Goal: Task Accomplishment & Management: Manage account settings

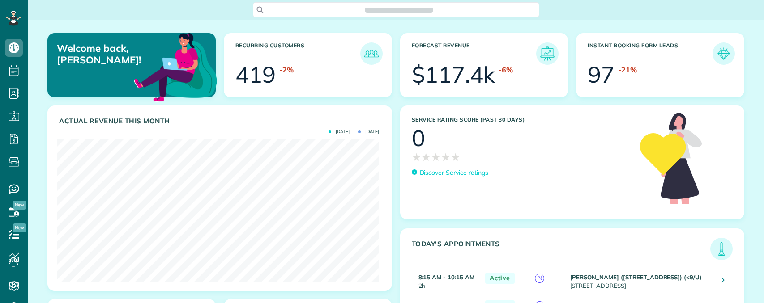
scroll to position [143, 322]
click at [381, 9] on span "Search ZenMaid…" at bounding box center [399, 9] width 272 height 9
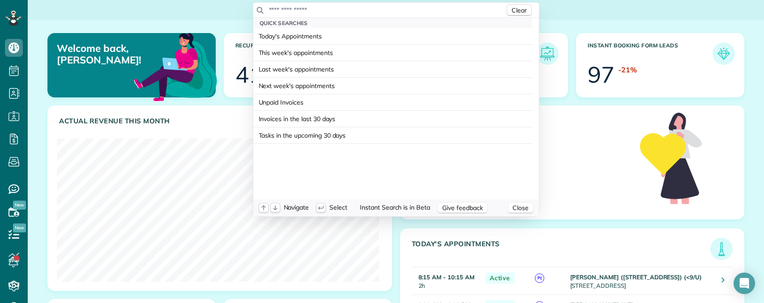
click at [376, 9] on input "text" at bounding box center [386, 9] width 236 height 9
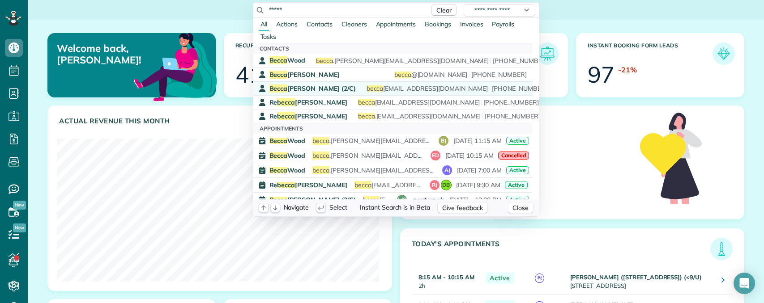
type input "*****"
click at [307, 89] on span "Becca Shipp (2/C)" at bounding box center [312, 89] width 86 height 8
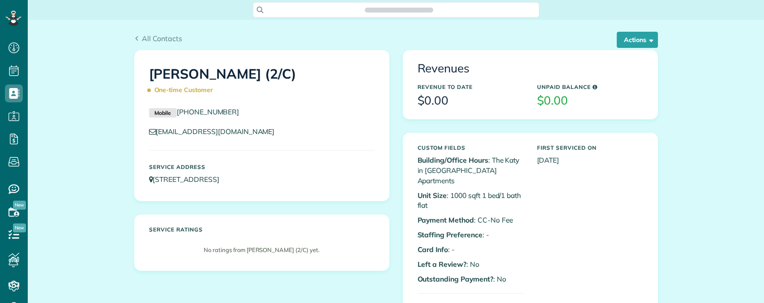
scroll to position [4, 4]
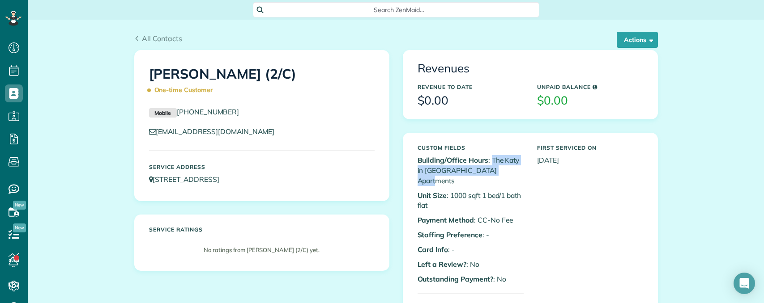
drag, startPoint x: 489, startPoint y: 158, endPoint x: 511, endPoint y: 170, distance: 25.4
click at [511, 170] on p "Building/Office Hours : The Katy in Victory Park Apartments" at bounding box center [470, 170] width 106 height 31
copy p "The Katy in Victory Park Apartments"
click at [634, 37] on button "Actions" at bounding box center [636, 40] width 41 height 16
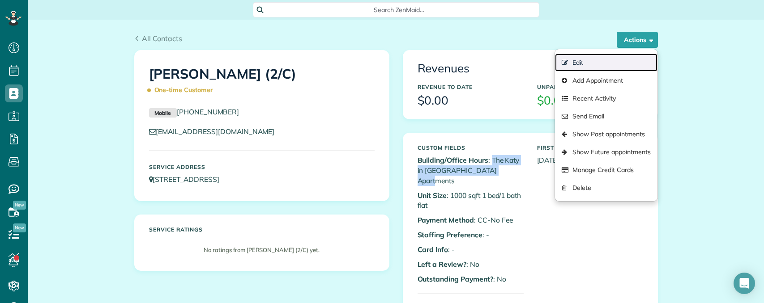
click at [578, 60] on link "Edit" at bounding box center [606, 63] width 102 height 18
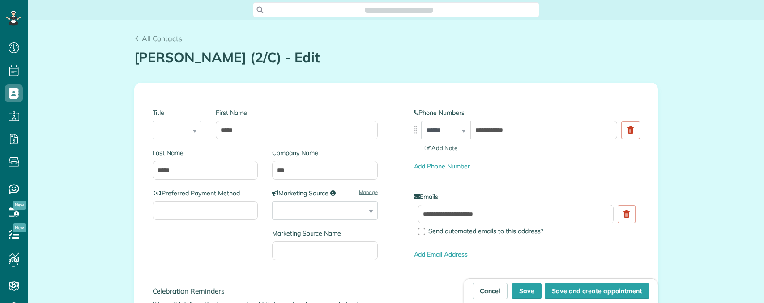
type input "**********"
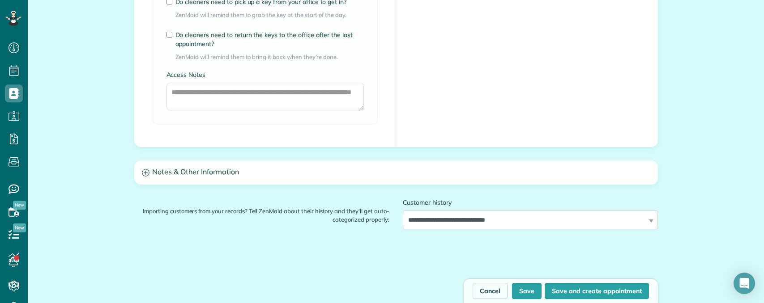
scroll to position [761, 0]
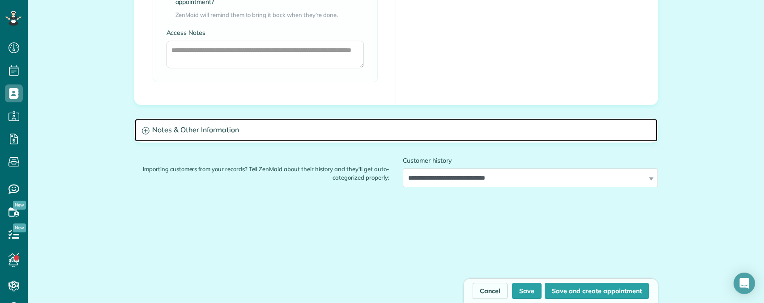
click at [278, 128] on h3 "Notes & Other Information" at bounding box center [396, 130] width 523 height 23
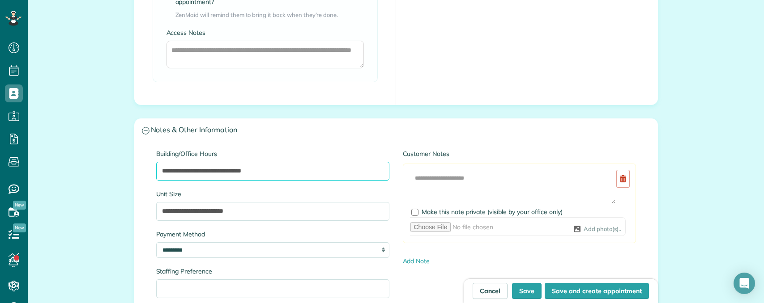
click at [291, 175] on input "**********" at bounding box center [272, 171] width 233 height 19
type input "**********"
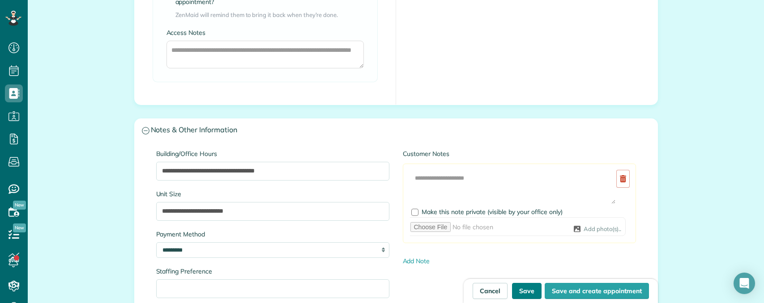
click at [528, 288] on button "Save" at bounding box center [527, 291] width 30 height 16
type input "**********"
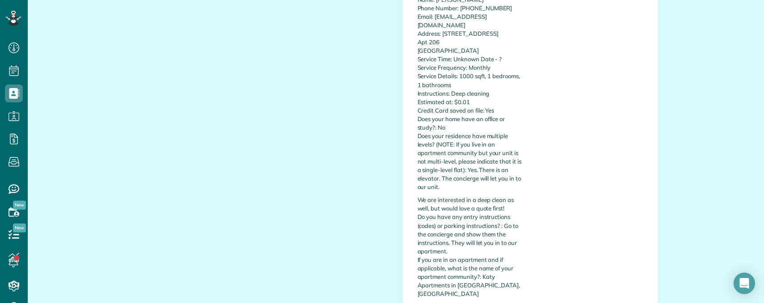
scroll to position [313, 0]
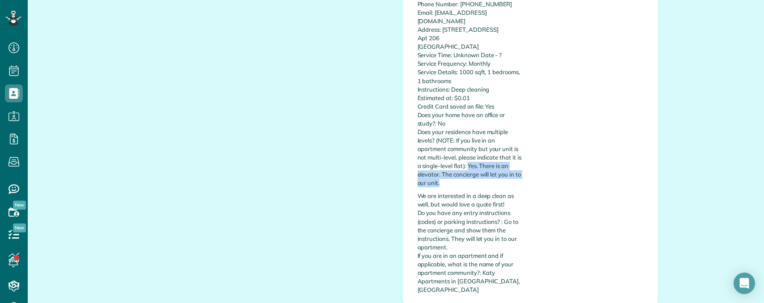
drag, startPoint x: 465, startPoint y: 167, endPoint x: 478, endPoint y: 184, distance: 21.1
click at [478, 184] on p "Name: Becca Shipp Phone Number: 4067947732 Email: beccashipp15@gmail.com Addres…" at bounding box center [470, 89] width 106 height 196
copy p "Yes. There is an elevator. The concierge will let you in to our unit."
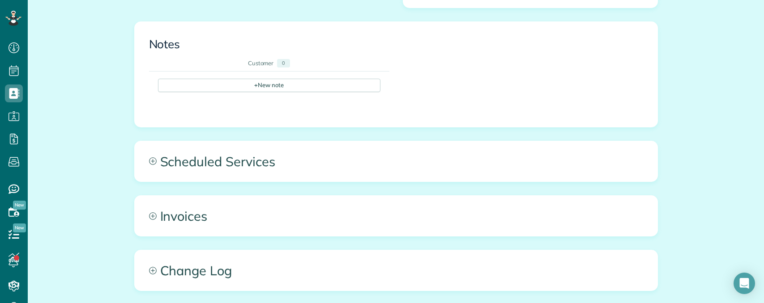
scroll to position [749, 0]
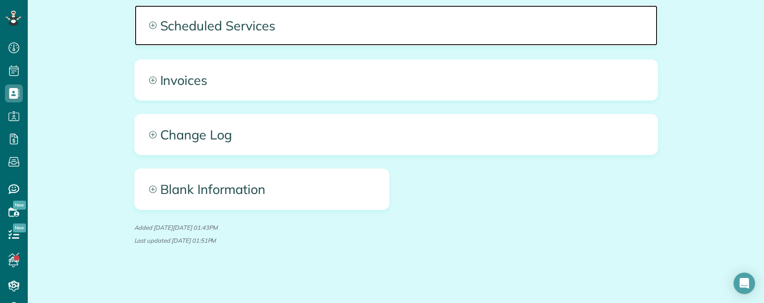
click at [287, 32] on span "Scheduled Services" at bounding box center [396, 25] width 523 height 40
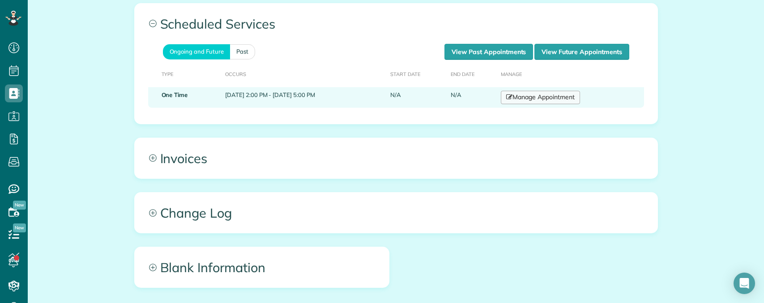
click at [557, 98] on link "Manage Appointment" at bounding box center [540, 97] width 79 height 13
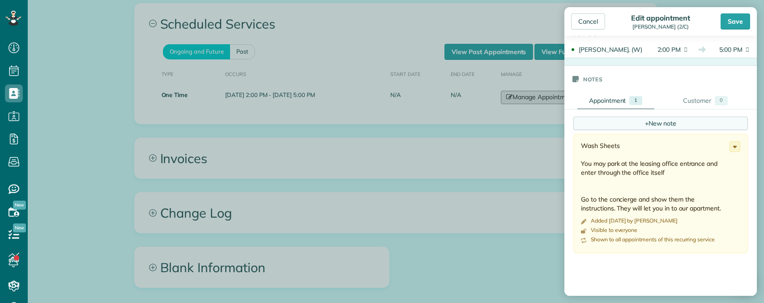
scroll to position [224, 0]
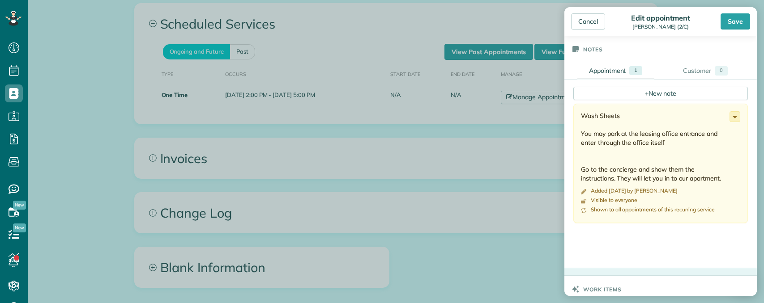
click at [730, 119] on icon at bounding box center [735, 117] width 10 height 10
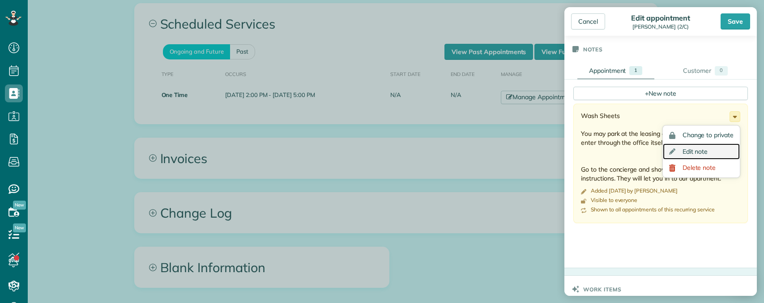
click at [686, 151] on span "Edit note" at bounding box center [695, 152] width 26 height 6
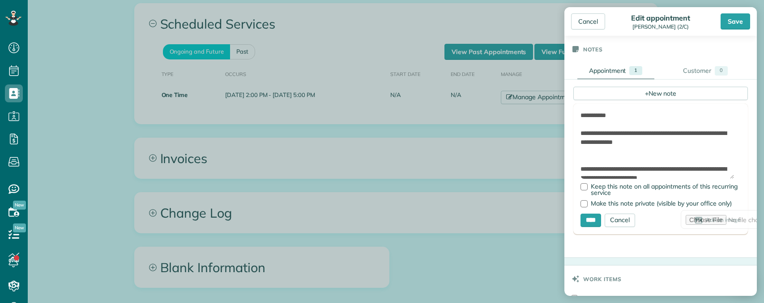
drag, startPoint x: 729, startPoint y: 142, endPoint x: 730, endPoint y: 187, distance: 45.7
click at [736, 194] on form "**********" at bounding box center [660, 169] width 174 height 131
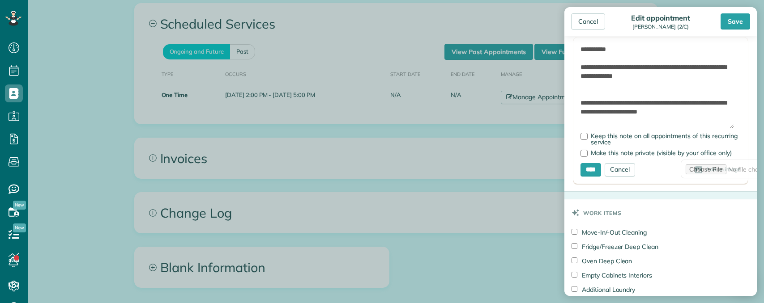
scroll to position [313, 0]
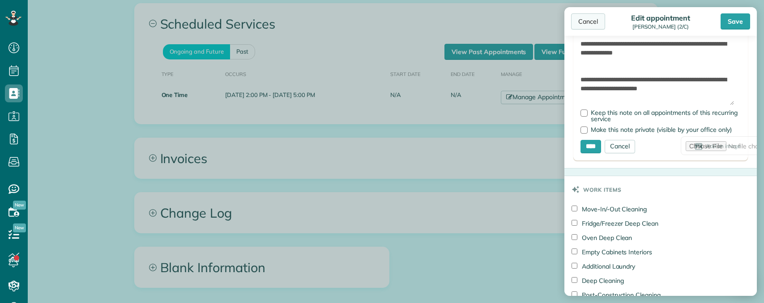
click at [588, 17] on div "Cancel" at bounding box center [588, 21] width 34 height 16
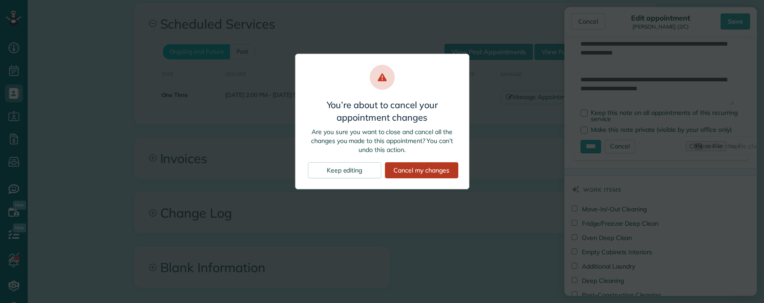
click at [406, 170] on div "Cancel my changes" at bounding box center [421, 170] width 73 height 16
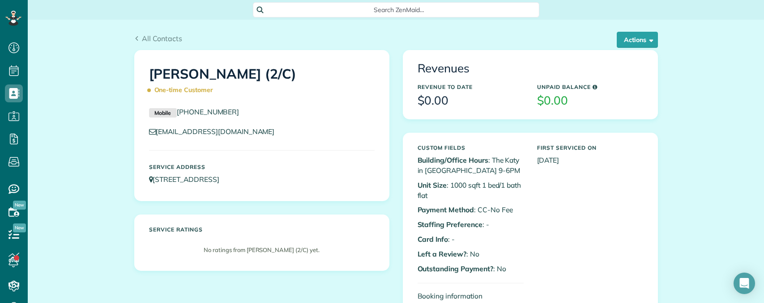
click at [339, 6] on span "Search ZenMaid…" at bounding box center [399, 9] width 272 height 9
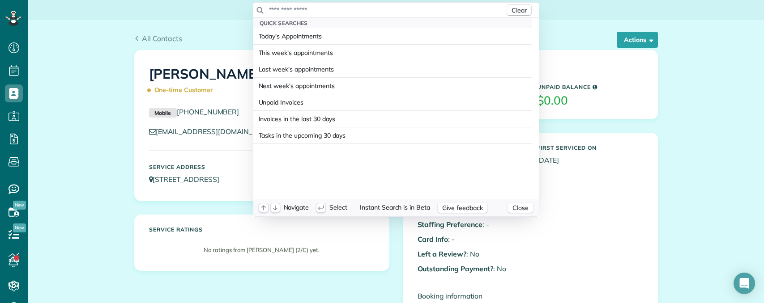
click at [345, 13] on input "text" at bounding box center [386, 9] width 236 height 9
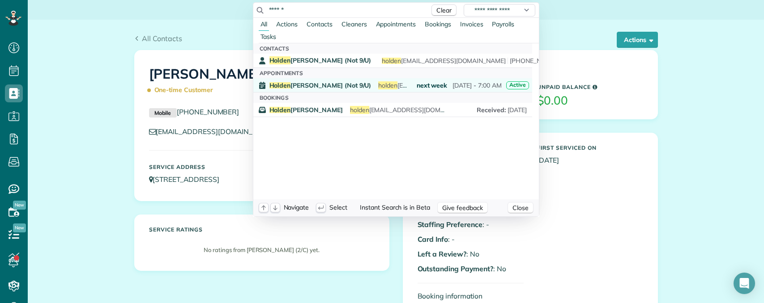
type input "******"
click at [310, 85] on span "Holden Holmes (Not 9/U)" at bounding box center [320, 85] width 102 height 6
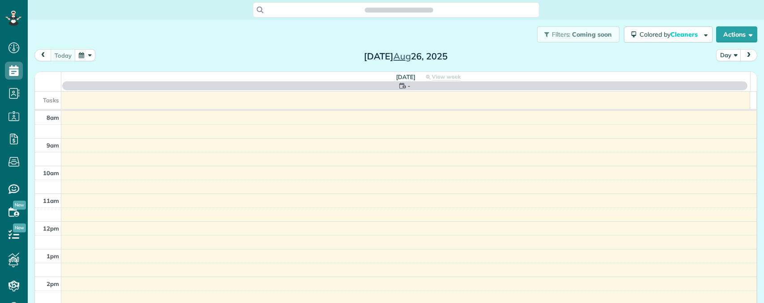
scroll to position [4, 4]
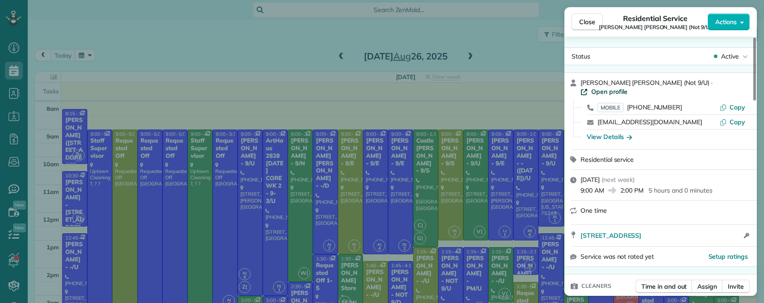
click at [627, 87] on span "Open profile" at bounding box center [609, 91] width 36 height 9
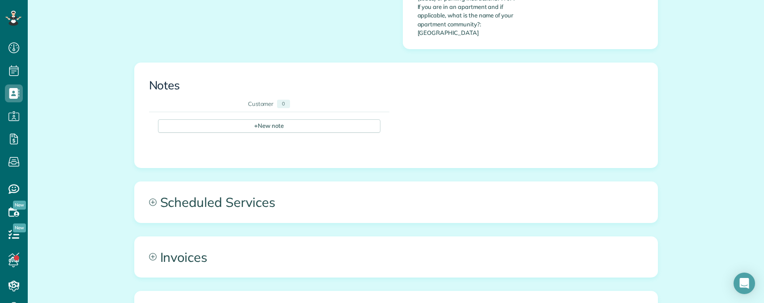
scroll to position [487, 0]
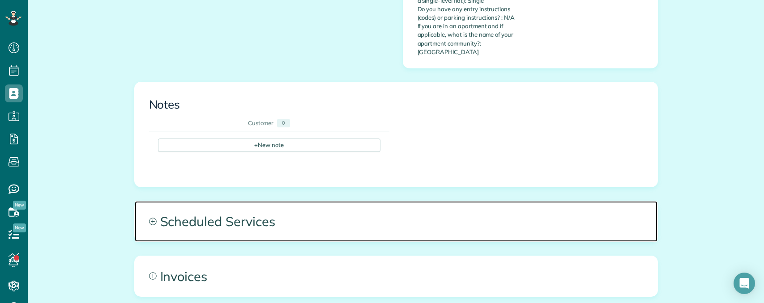
click at [347, 206] on span "Scheduled Services" at bounding box center [396, 221] width 523 height 40
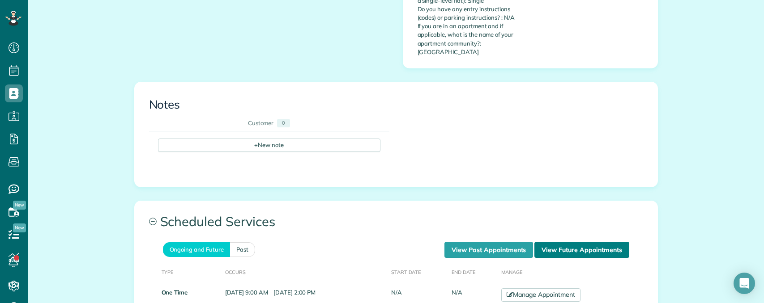
click at [557, 242] on link "View Future Appointments" at bounding box center [581, 250] width 94 height 16
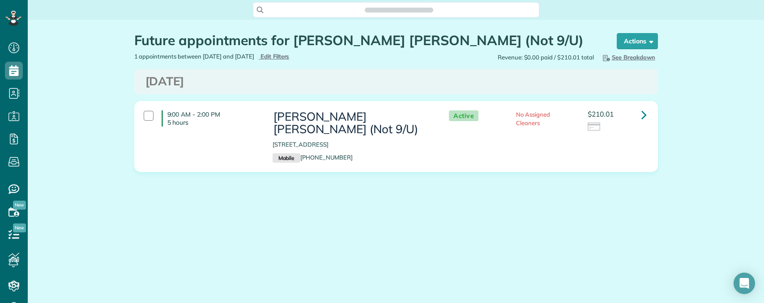
scroll to position [4, 4]
click at [646, 113] on icon at bounding box center [643, 115] width 5 height 16
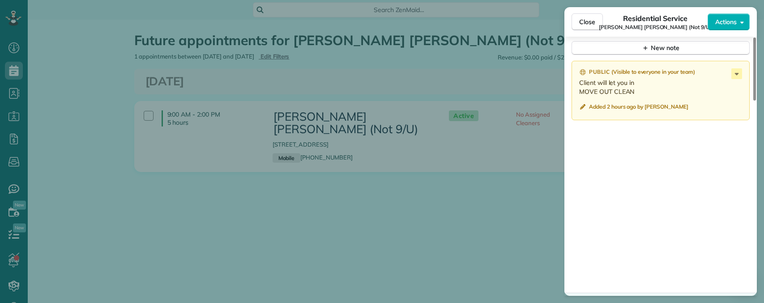
scroll to position [803, 0]
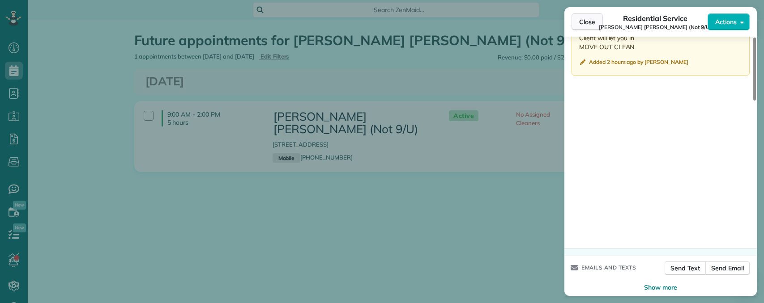
click at [589, 15] on button "Close" at bounding box center [586, 21] width 31 height 17
